Goal: Navigation & Orientation: Understand site structure

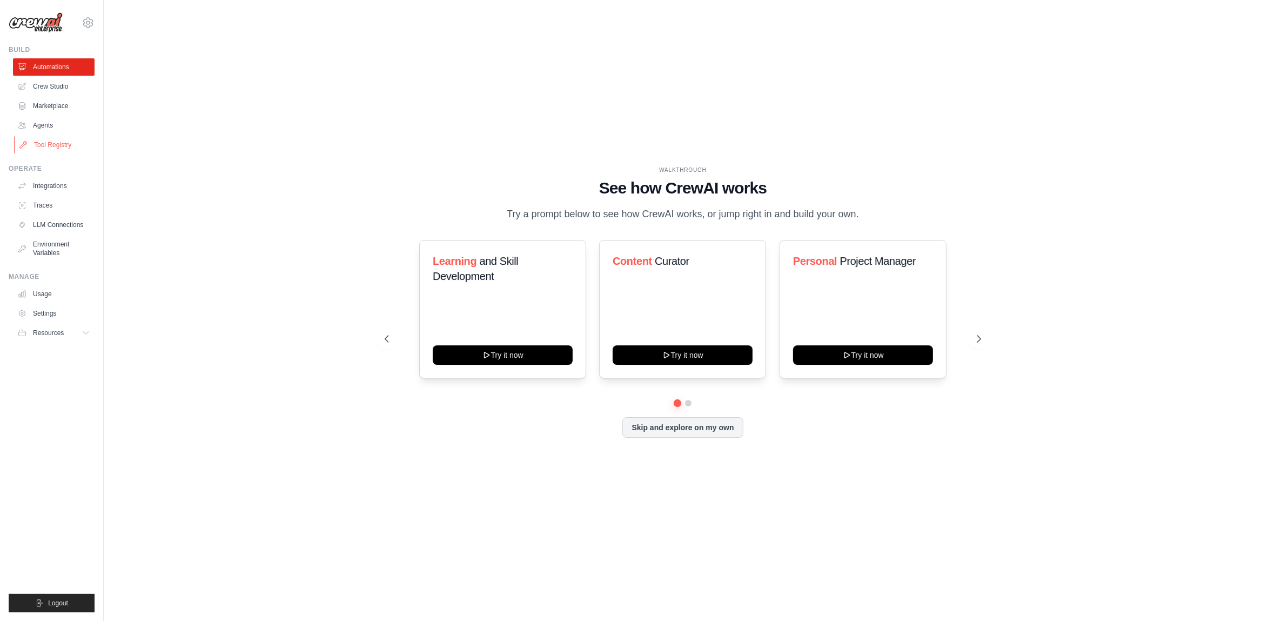
click at [48, 143] on link "Tool Registry" at bounding box center [55, 144] width 82 height 17
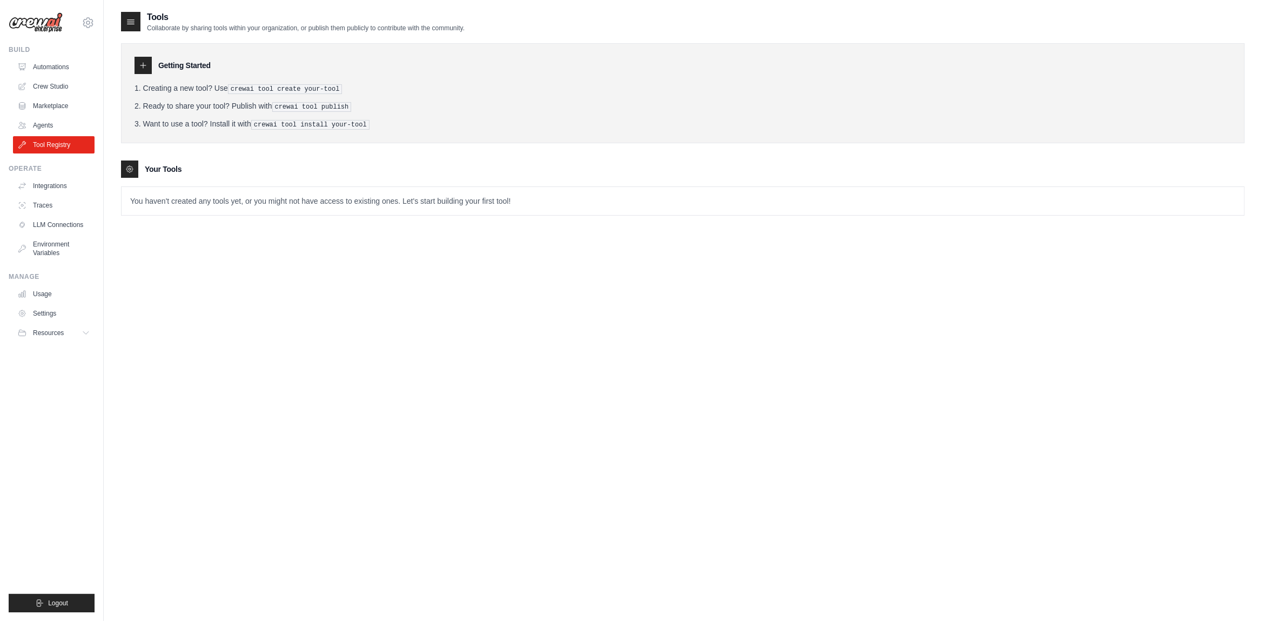
click at [342, 345] on div "Tools Collaborate by sharing tools within your organization, or publish them pu…" at bounding box center [683, 321] width 1124 height 621
click at [48, 63] on link "Automations" at bounding box center [55, 66] width 82 height 17
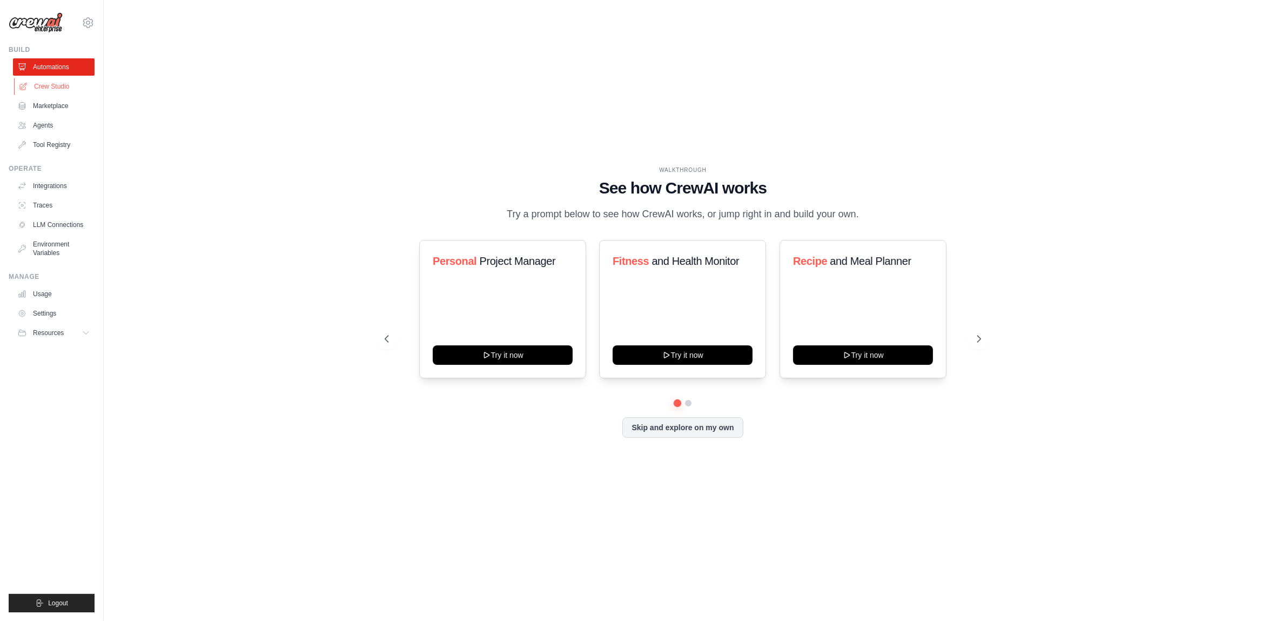
click at [57, 89] on link "Crew Studio" at bounding box center [55, 86] width 82 height 17
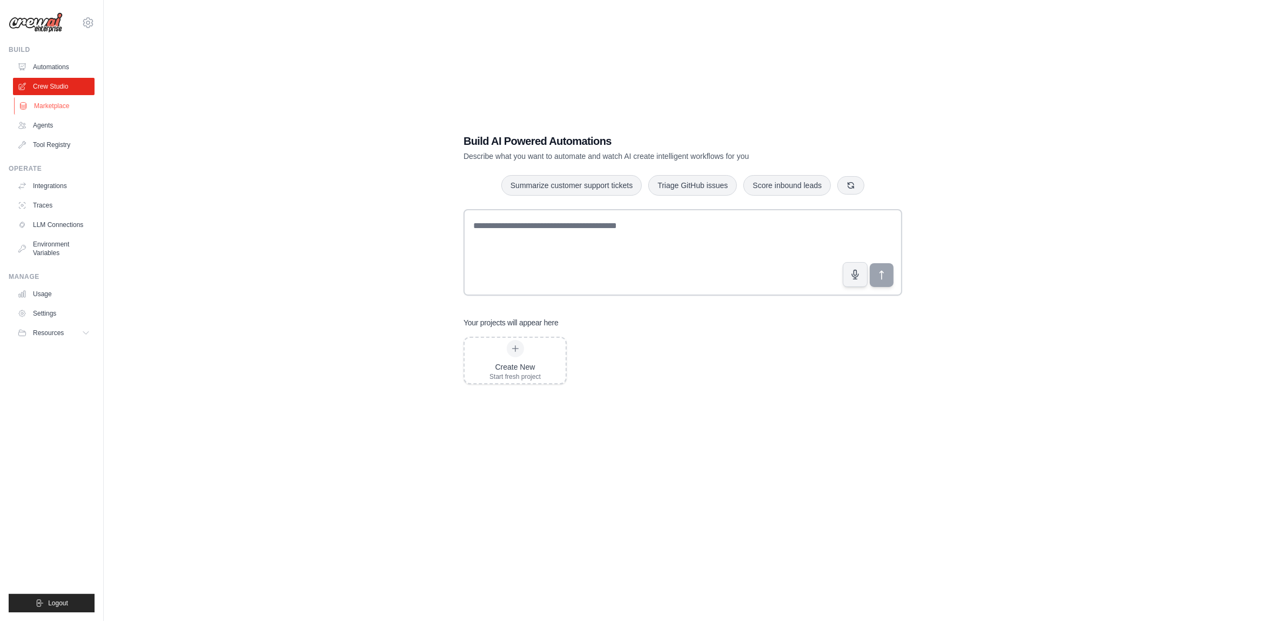
click at [45, 106] on link "Marketplace" at bounding box center [55, 105] width 82 height 17
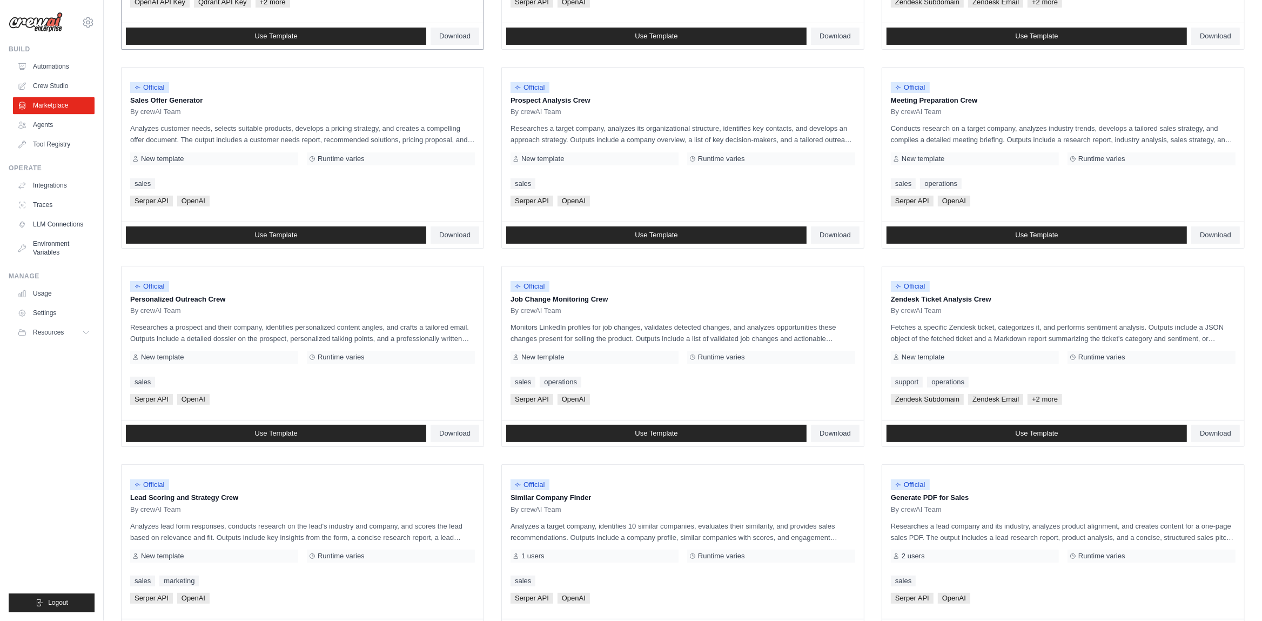
scroll to position [298, 0]
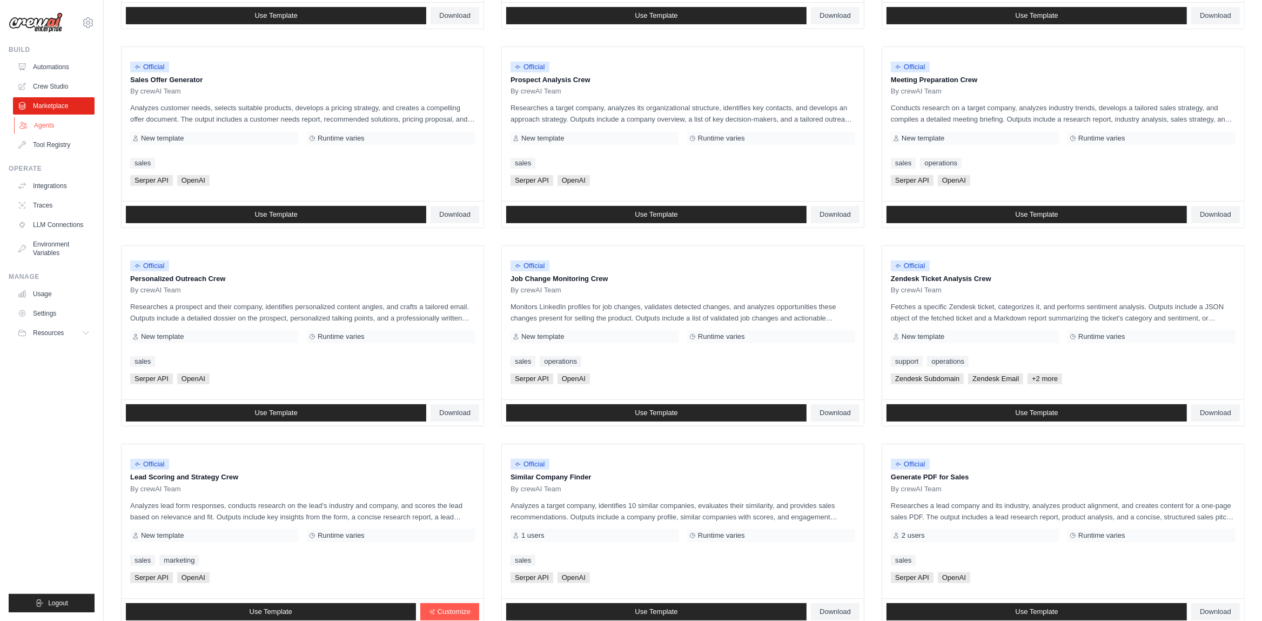
click at [46, 126] on link "Agents" at bounding box center [55, 125] width 82 height 17
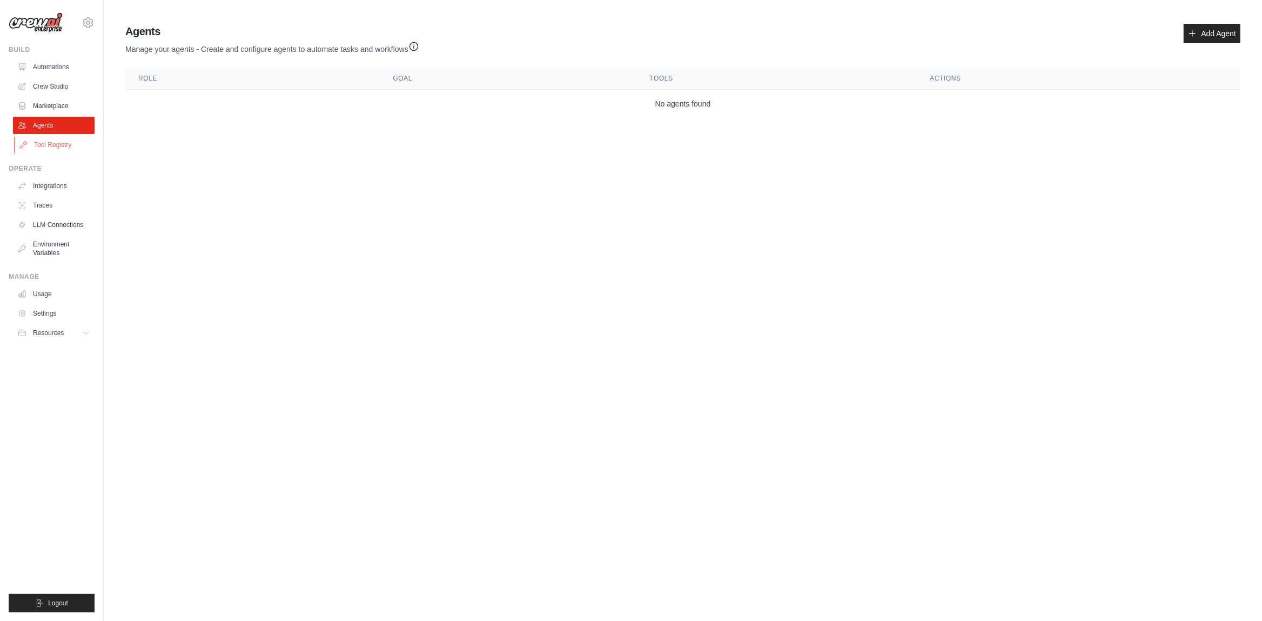
click at [44, 146] on link "Tool Registry" at bounding box center [55, 144] width 82 height 17
